Goal: Task Accomplishment & Management: Use online tool/utility

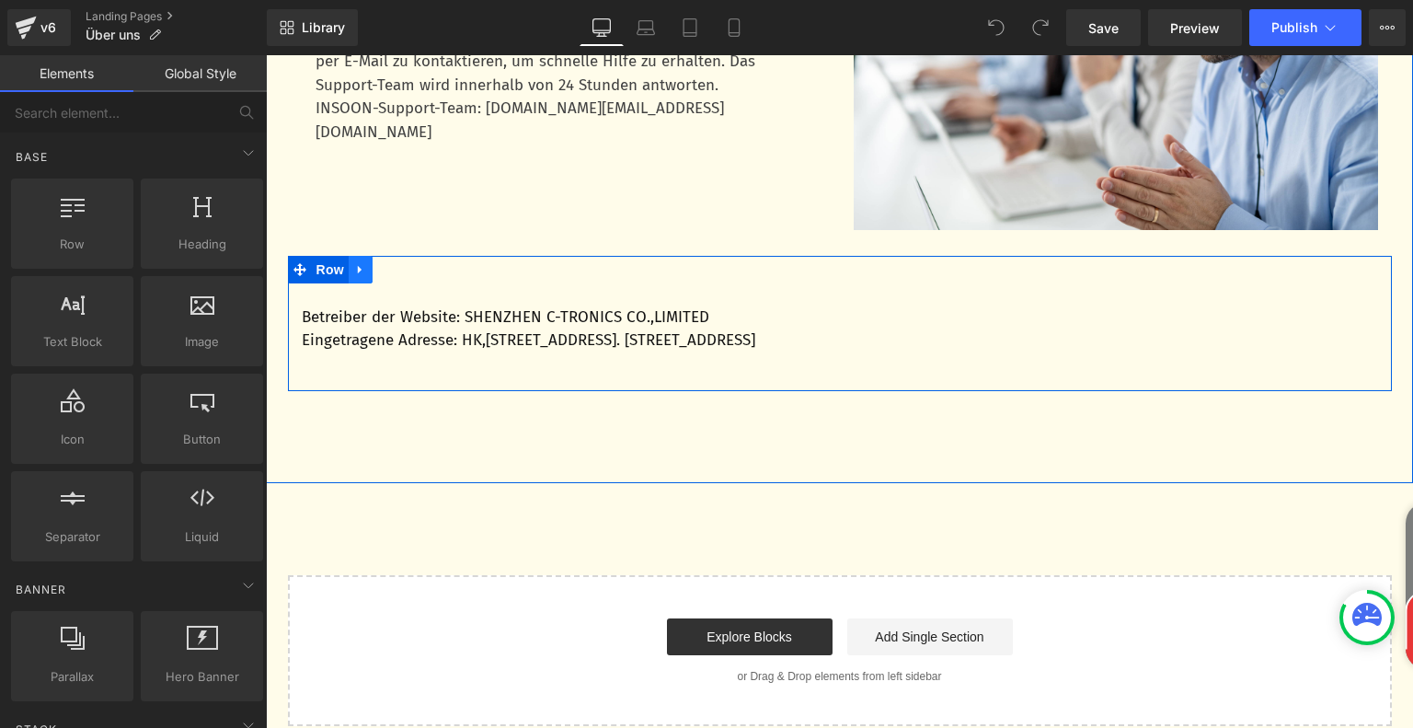
drag, startPoint x: 266, startPoint y: 55, endPoint x: 360, endPoint y: 284, distance: 247.5
click at [360, 283] on link at bounding box center [361, 270] width 24 height 28
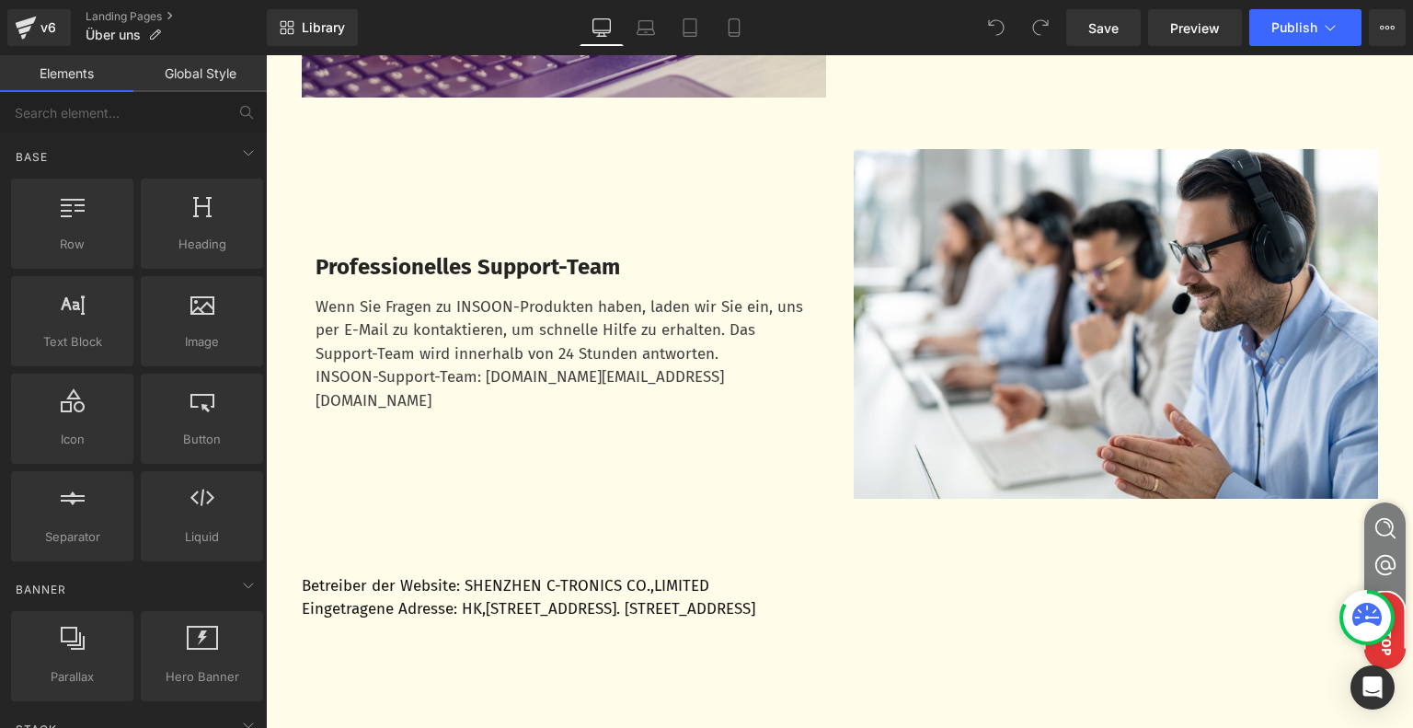
scroll to position [1472, 0]
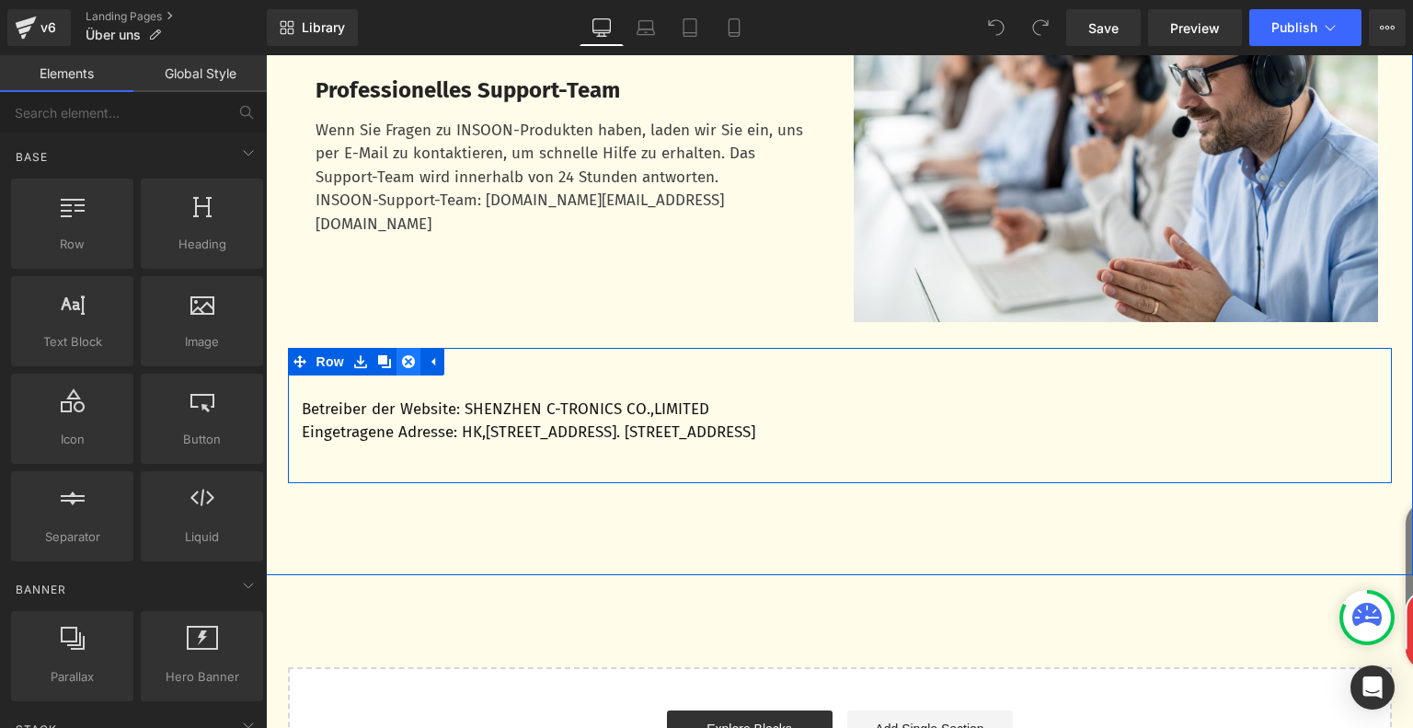
click at [407, 368] on icon at bounding box center [408, 361] width 13 height 13
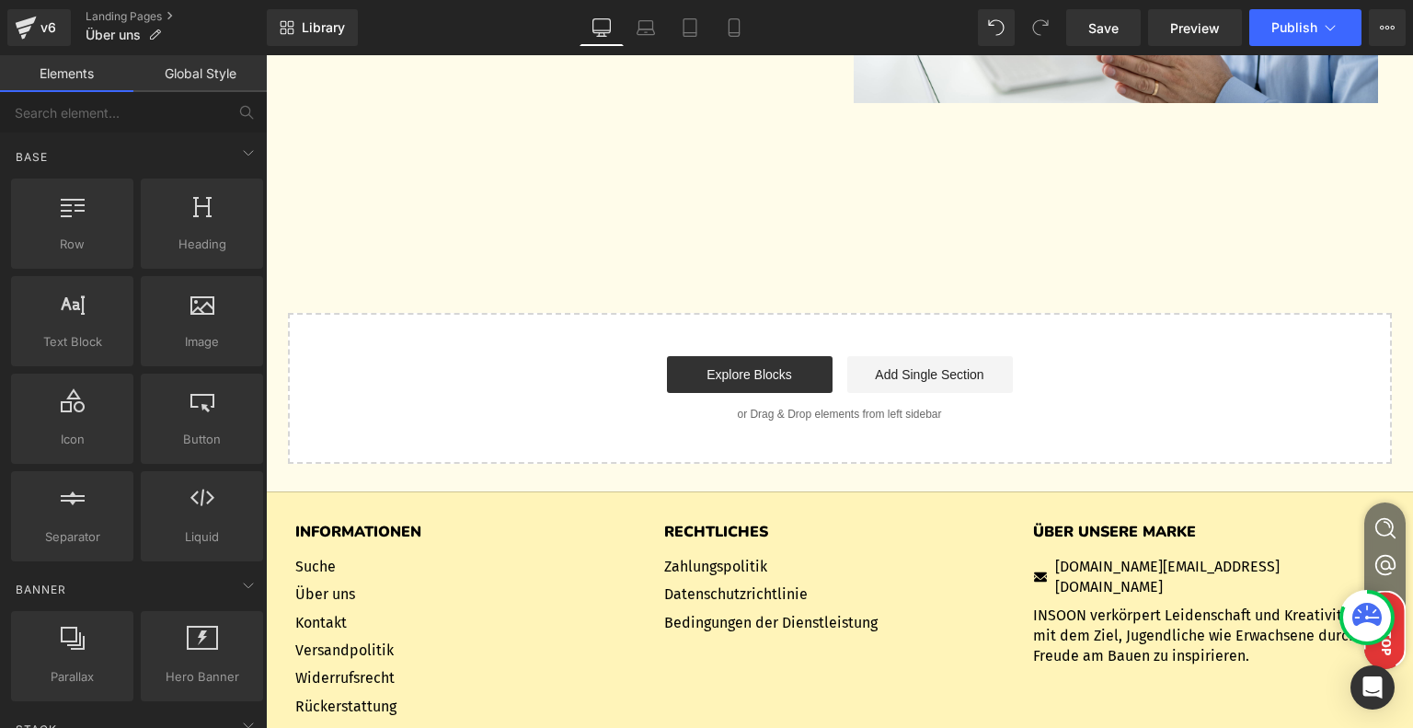
scroll to position [1564, 0]
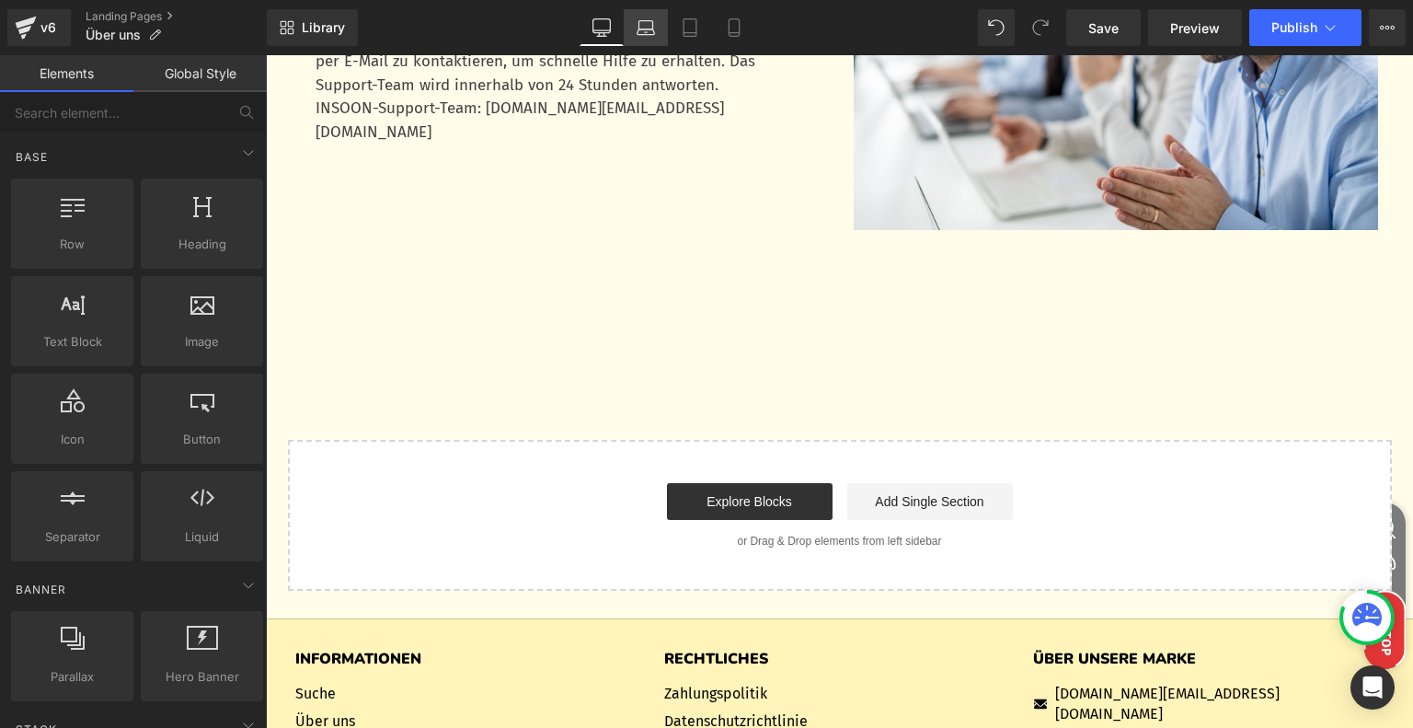
click at [648, 21] on icon at bounding box center [646, 25] width 14 height 8
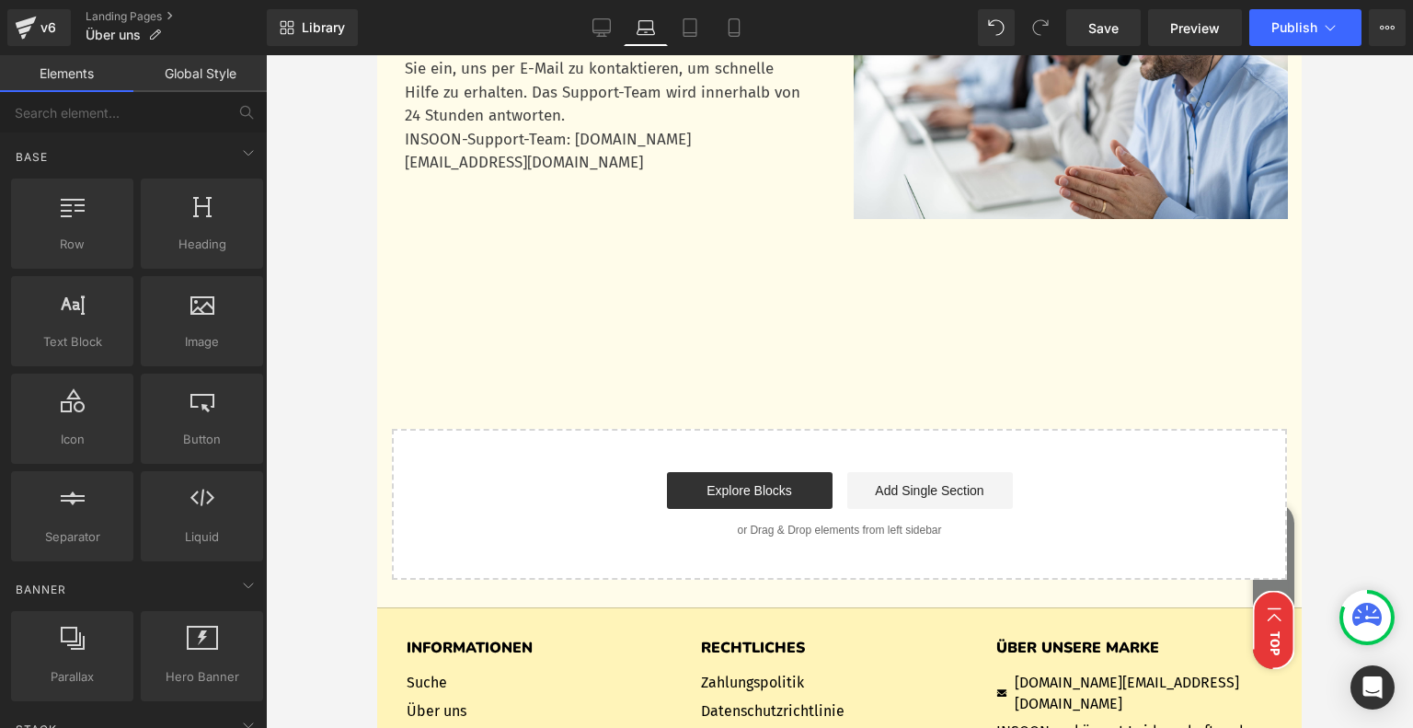
scroll to position [1472, 0]
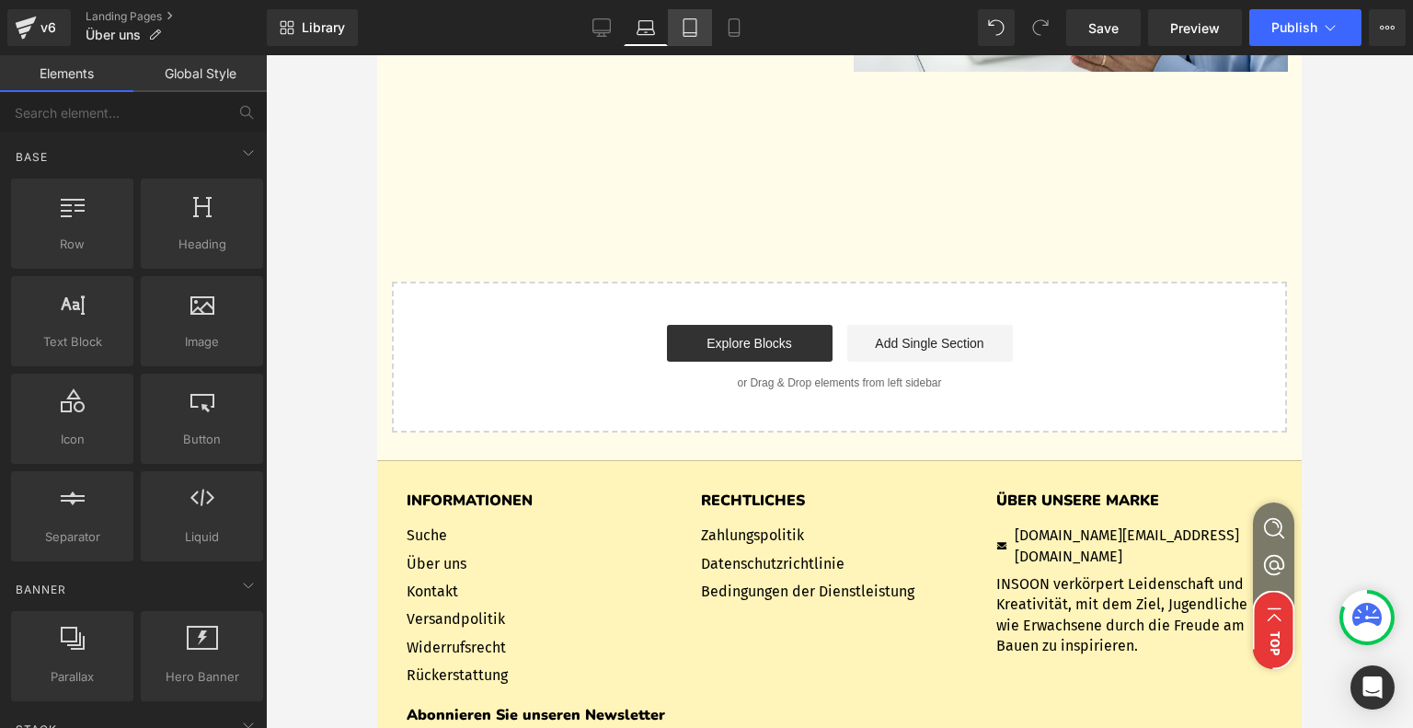
click at [688, 25] on icon at bounding box center [690, 27] width 18 height 18
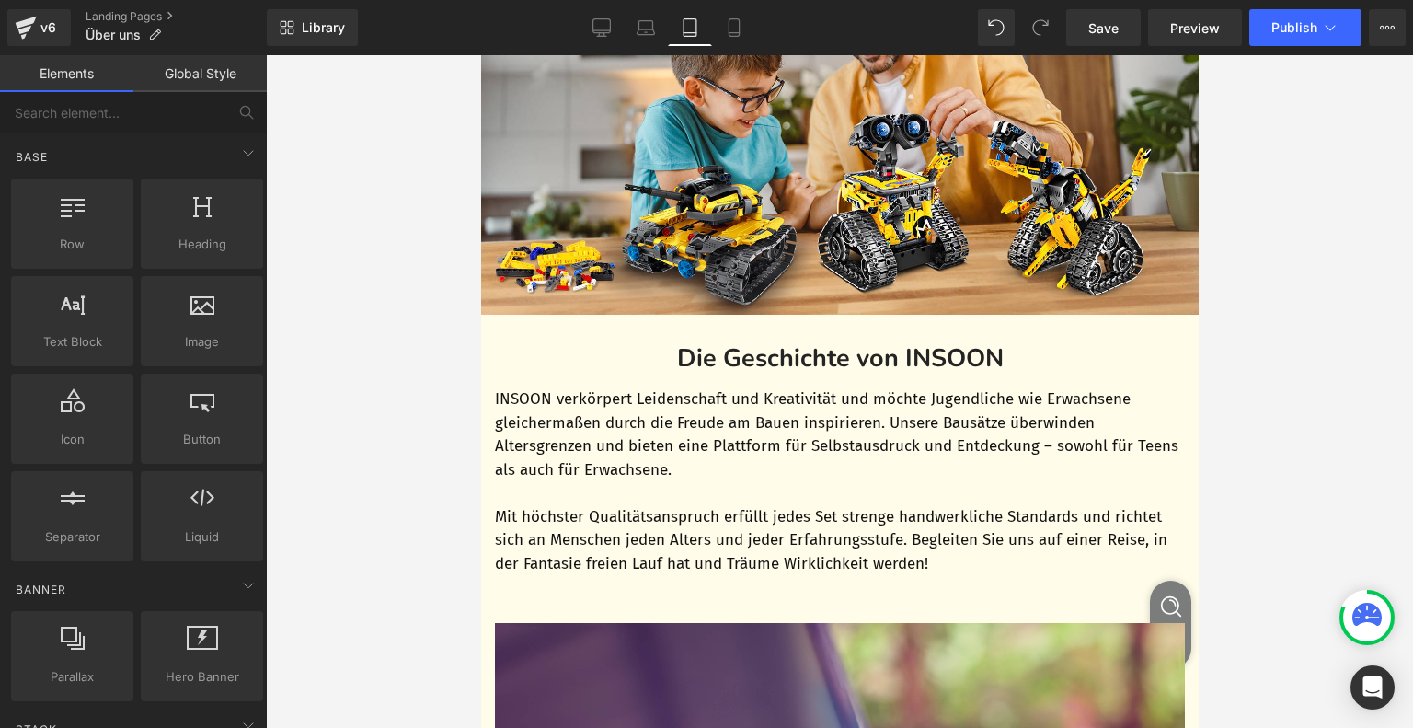
scroll to position [0, 0]
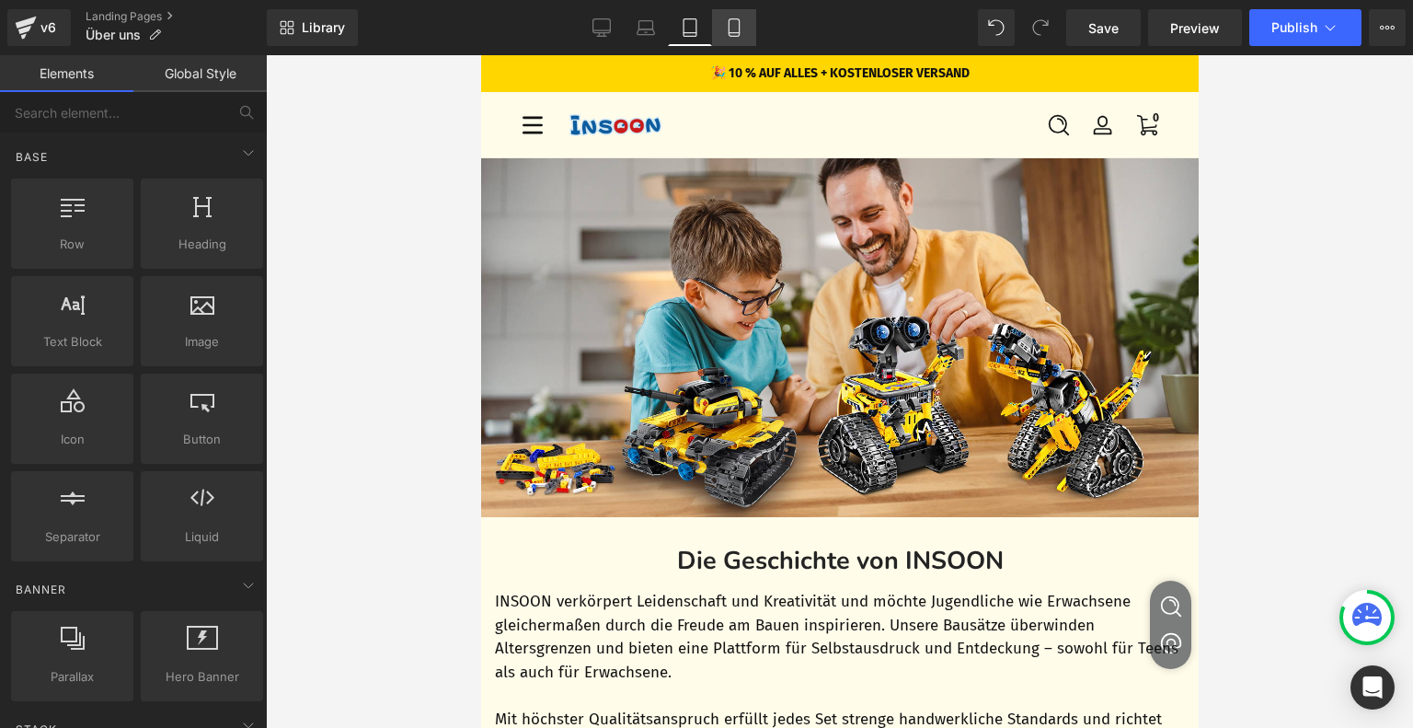
click at [741, 32] on icon at bounding box center [734, 27] width 18 height 18
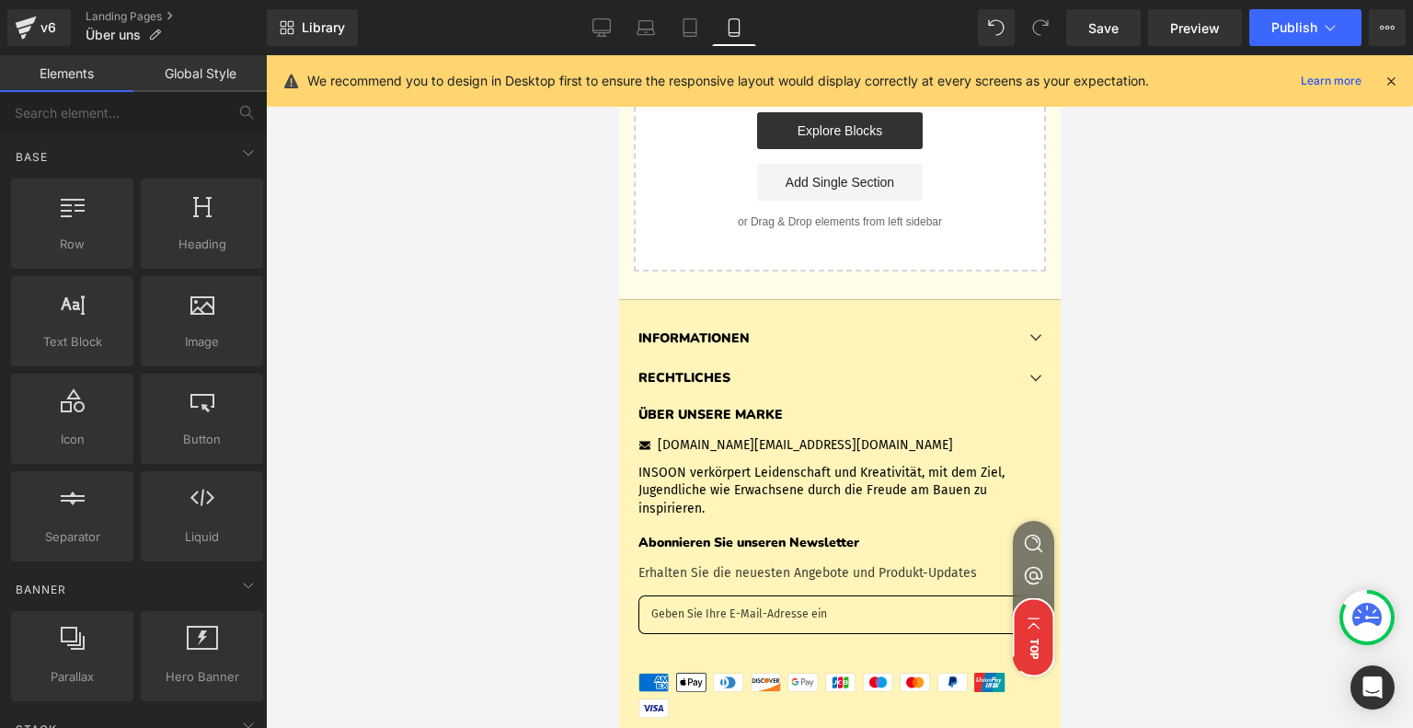
scroll to position [1904, 0]
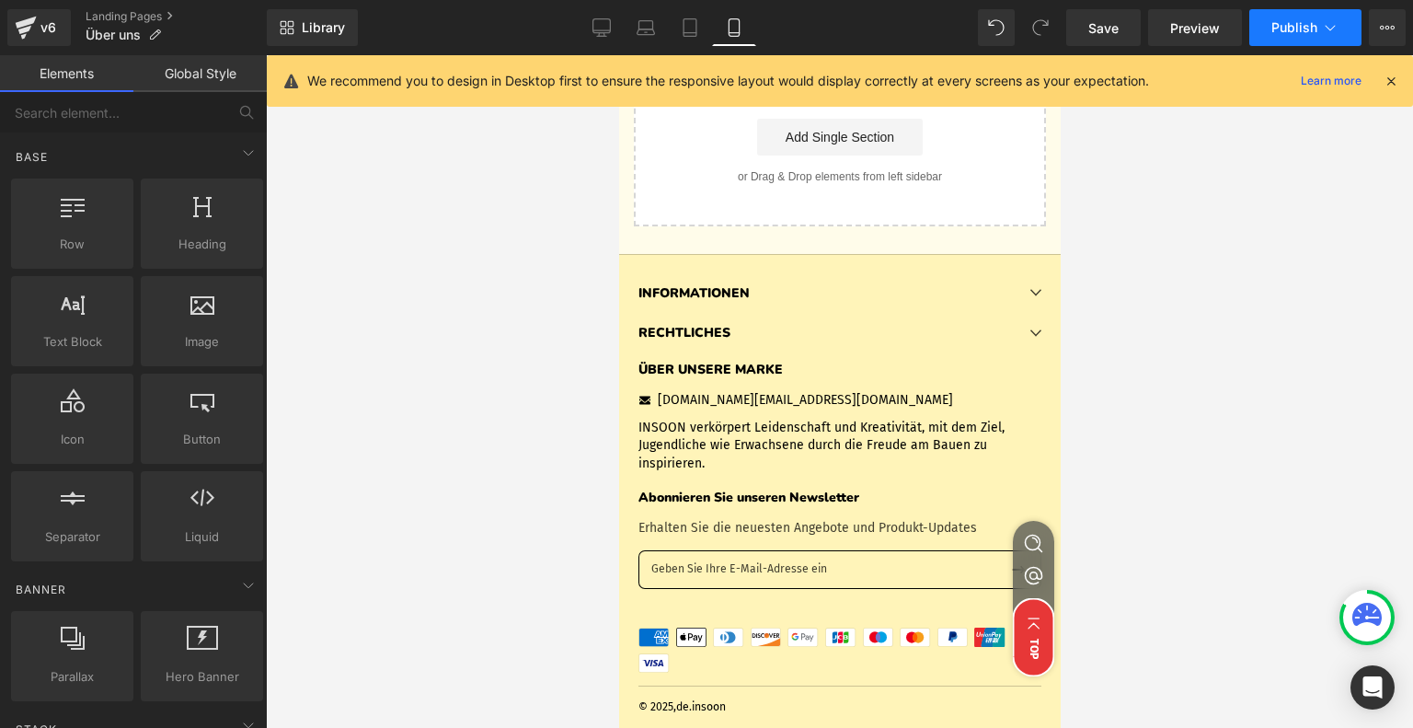
click at [1325, 22] on icon at bounding box center [1330, 27] width 18 height 18
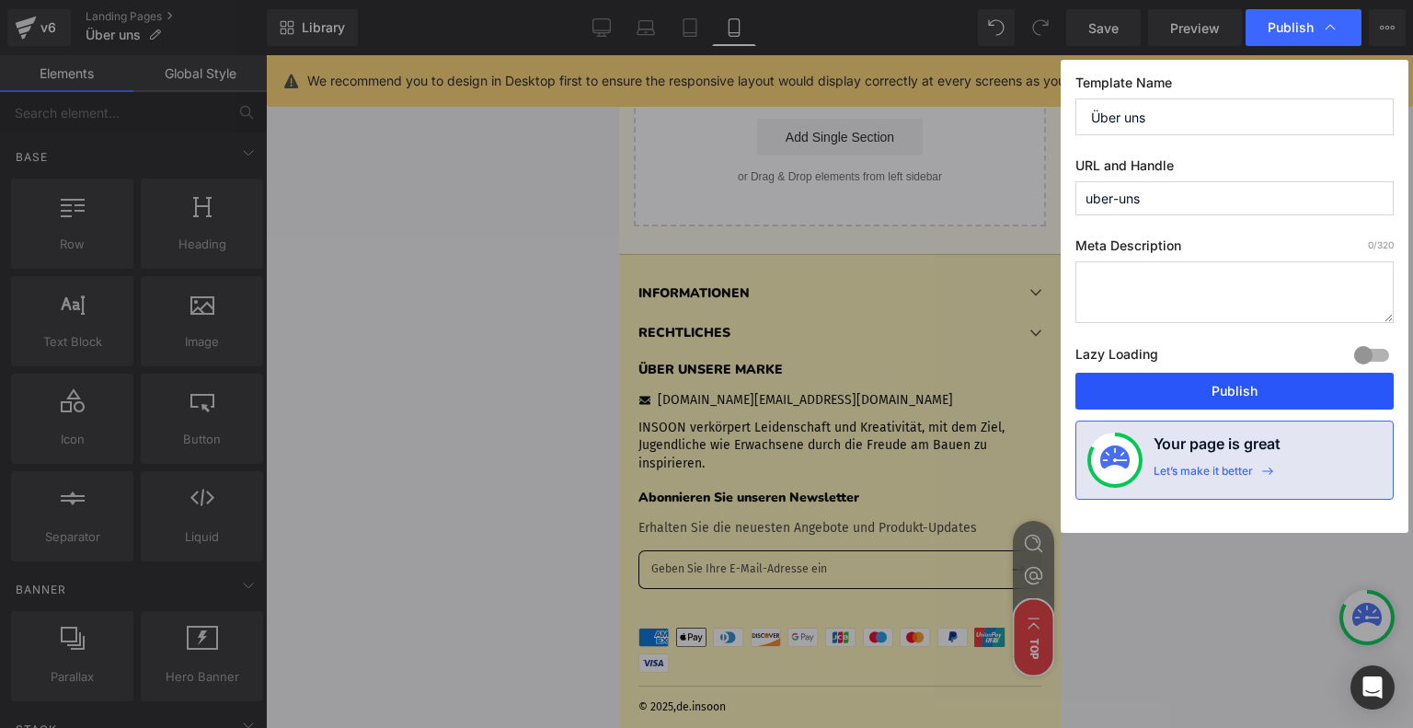
click at [1236, 380] on button "Publish" at bounding box center [1234, 391] width 318 height 37
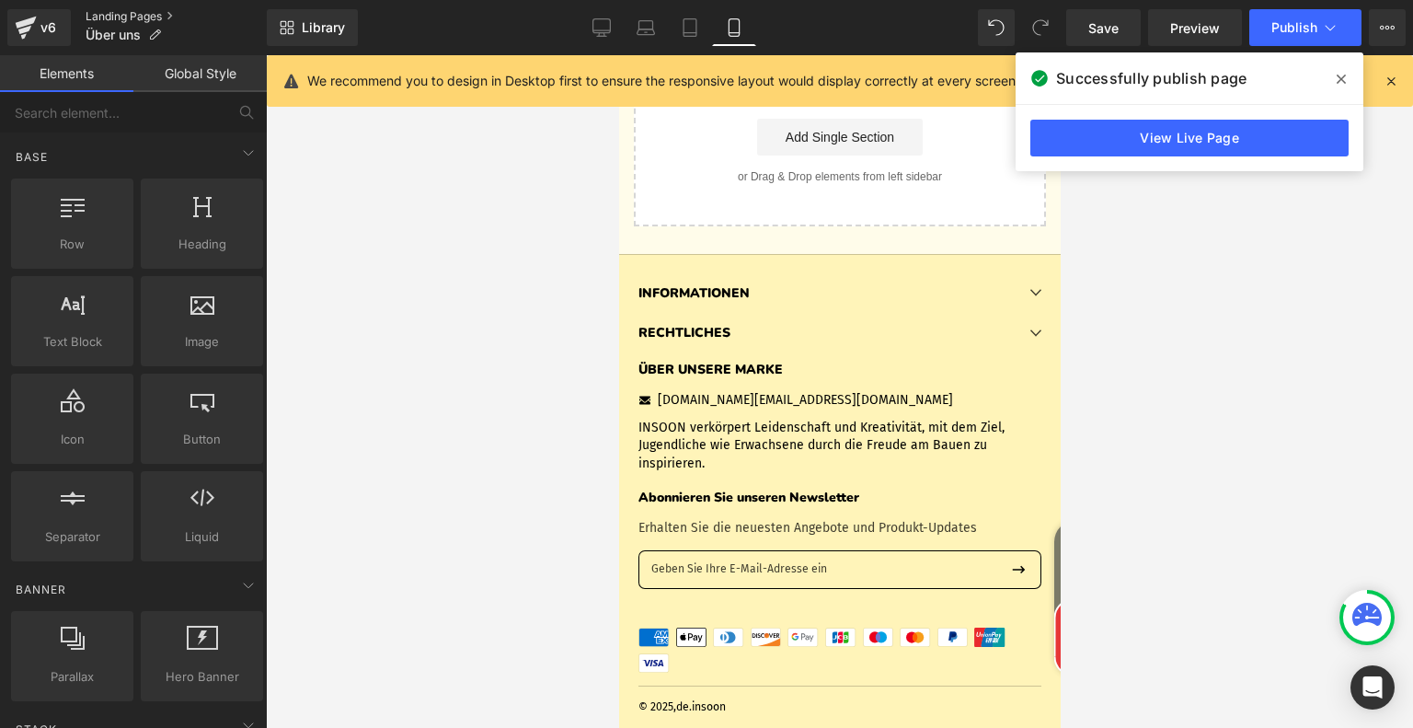
click at [140, 18] on link "Landing Pages" at bounding box center [176, 16] width 181 height 15
